Goal: Subscribe to service/newsletter

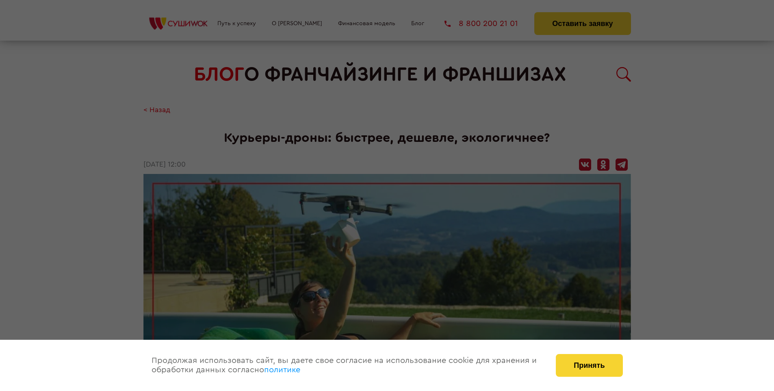
scroll to position [941, 0]
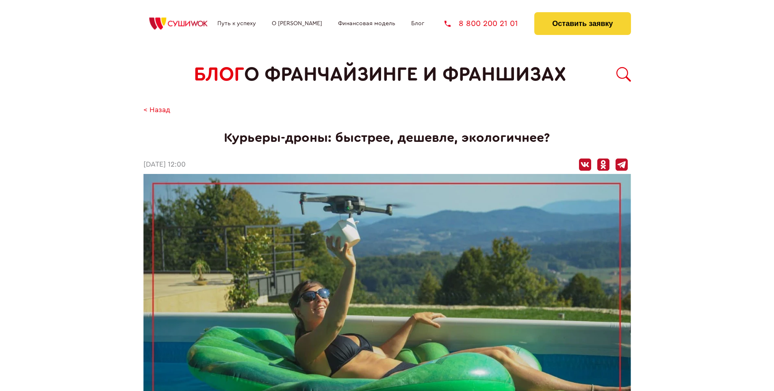
scroll to position [941, 0]
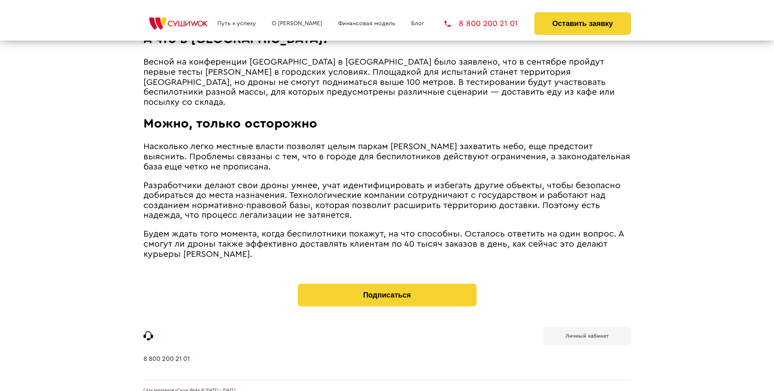
click at [587, 333] on b "Личный кабинет" at bounding box center [587, 335] width 43 height 5
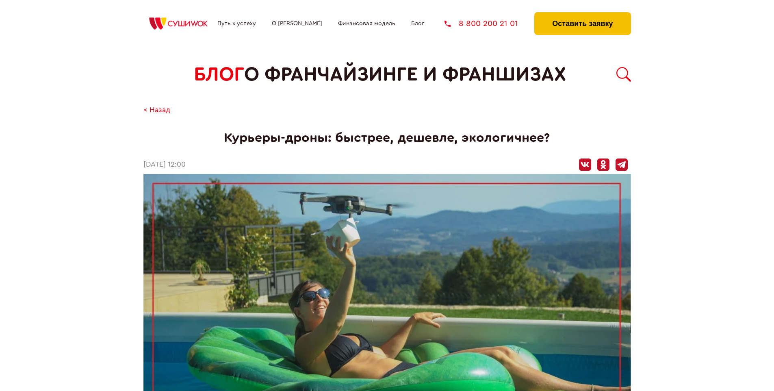
click at [583, 14] on button "Оставить заявку" at bounding box center [583, 23] width 96 height 23
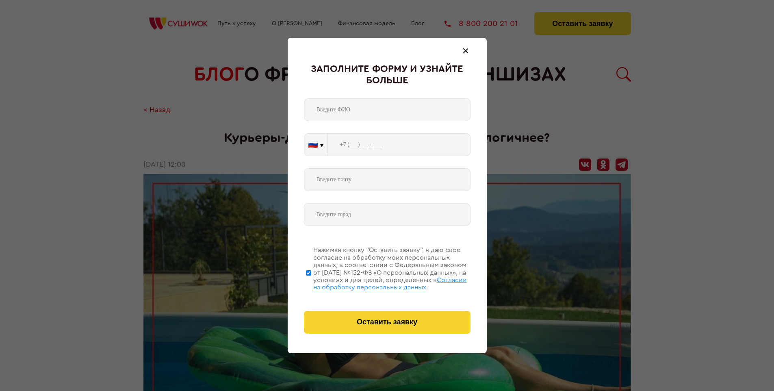
click at [377, 283] on span "Согласии на обработку персональных данных" at bounding box center [390, 284] width 154 height 14
click at [311, 283] on input "Нажимая кнопку “Оставить заявку”, я даю свое согласие на обработку моих персона…" at bounding box center [308, 272] width 5 height 65
checkbox input "false"
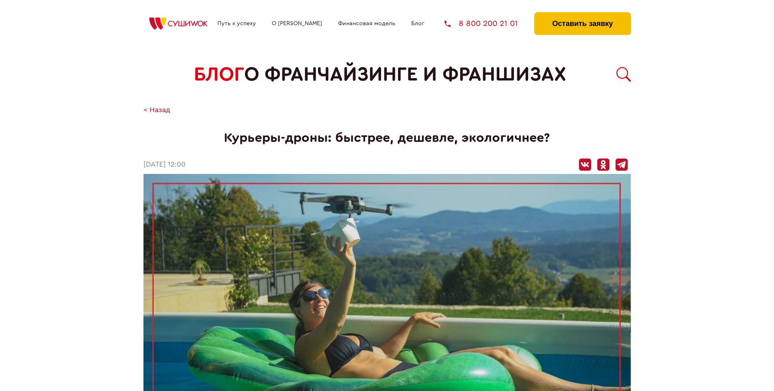
click at [583, 14] on button "Оставить заявку" at bounding box center [583, 23] width 96 height 23
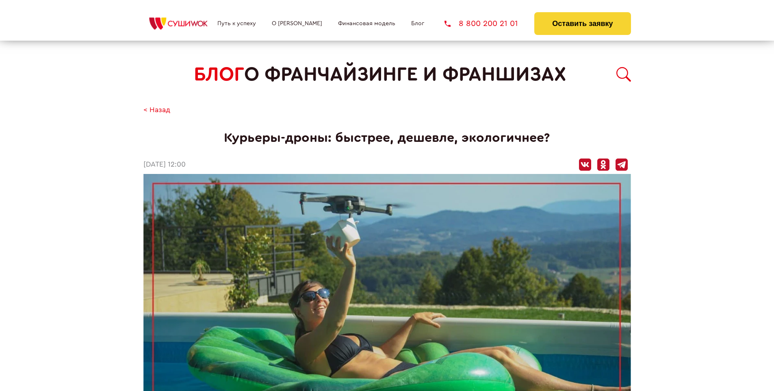
scroll to position [941, 0]
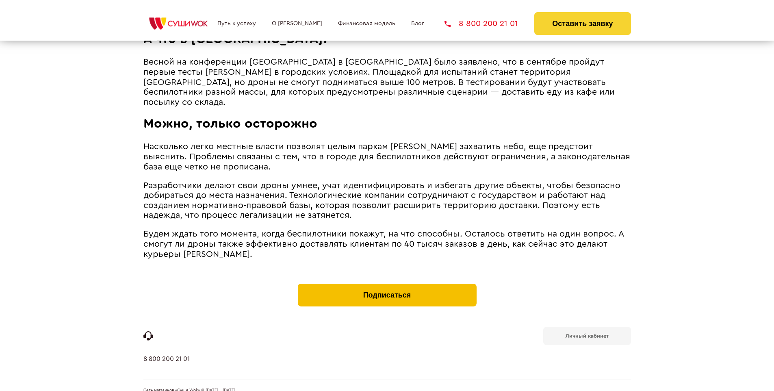
click at [387, 284] on button "Подписаться" at bounding box center [387, 295] width 179 height 23
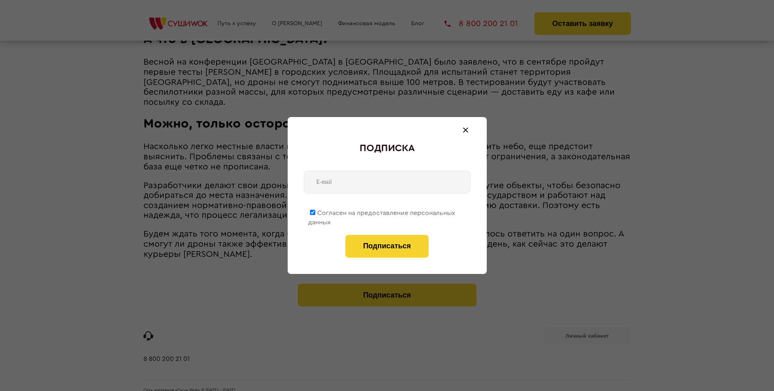
click at [382, 211] on span "Согласен на предоставление персональных данных" at bounding box center [381, 218] width 147 height 16
click at [315, 211] on input "Согласен на предоставление персональных данных" at bounding box center [312, 212] width 5 height 5
checkbox input "false"
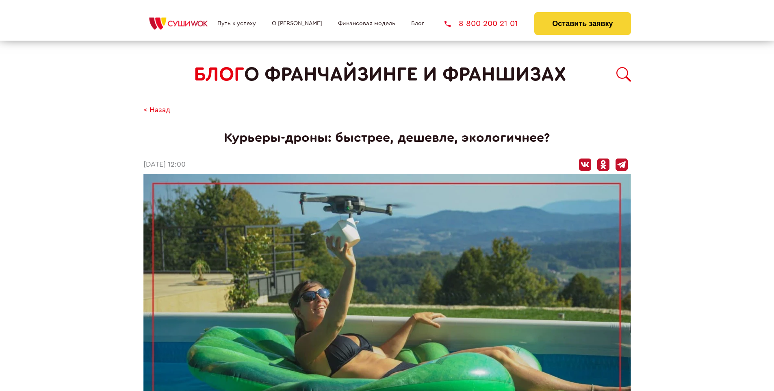
scroll to position [941, 0]
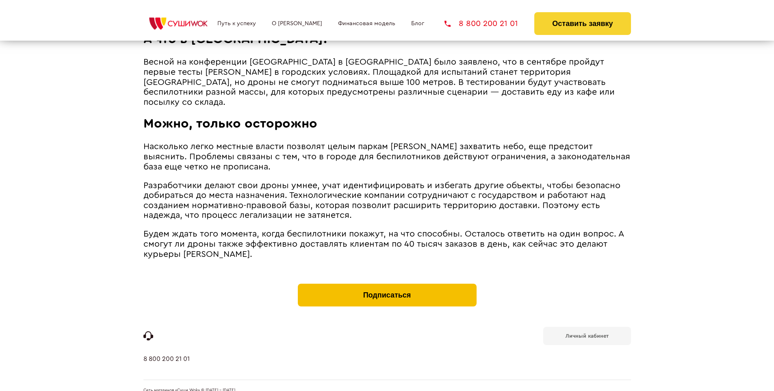
click at [387, 284] on button "Подписаться" at bounding box center [387, 295] width 179 height 23
